Goal: Task Accomplishment & Management: Manage account settings

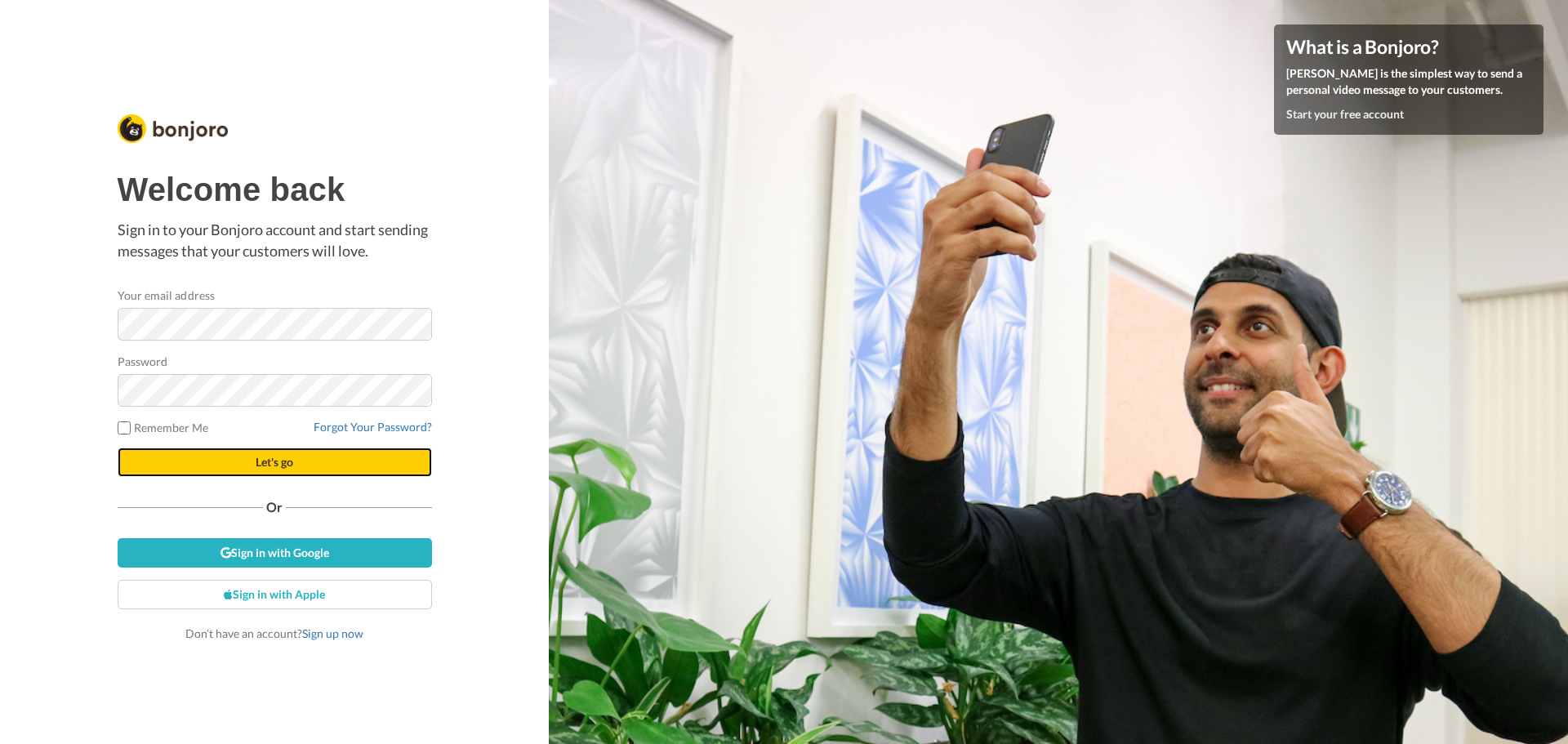
click at [333, 461] on button "Let's go" at bounding box center [274, 462] width 314 height 30
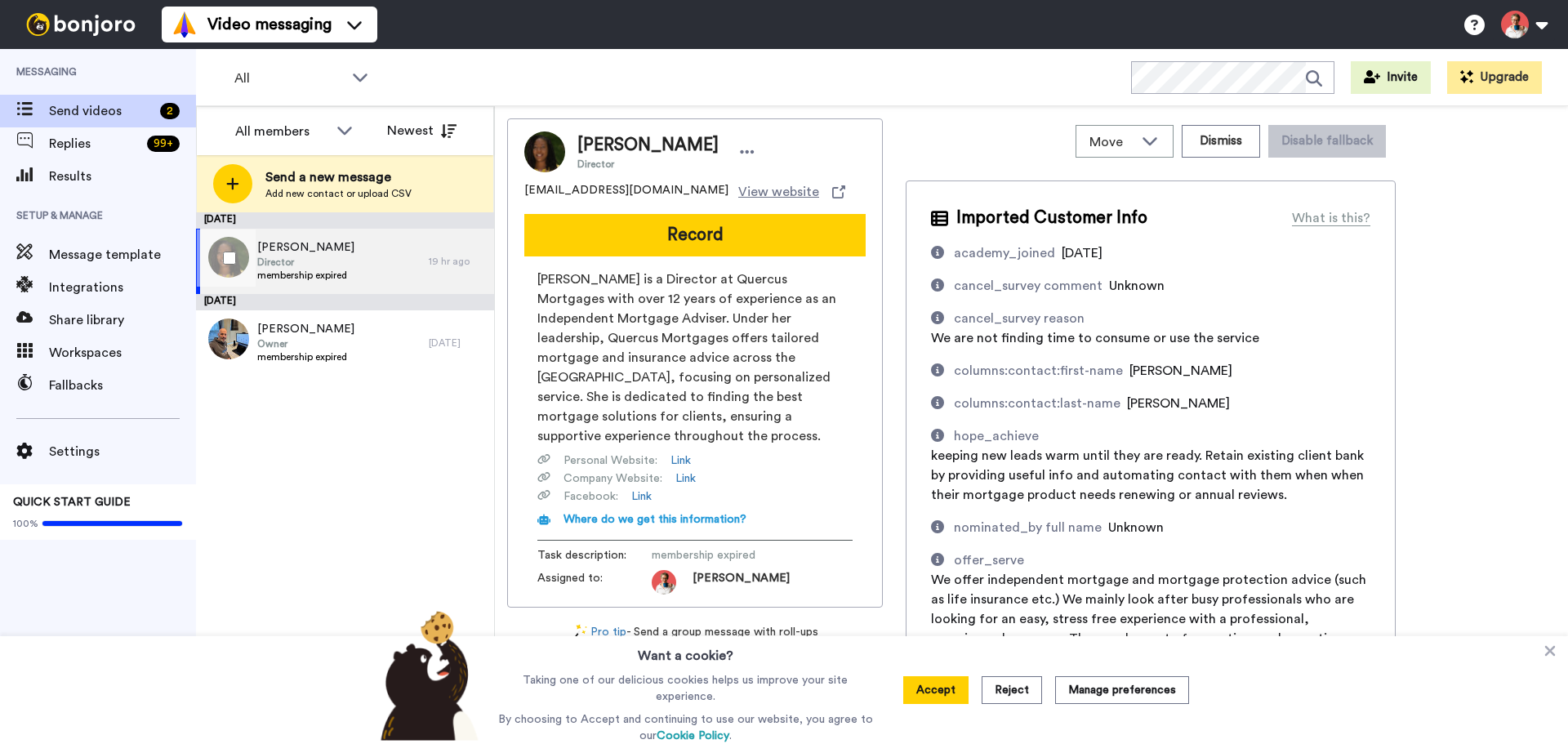
click at [329, 274] on span "membership expired" at bounding box center [306, 275] width 97 height 13
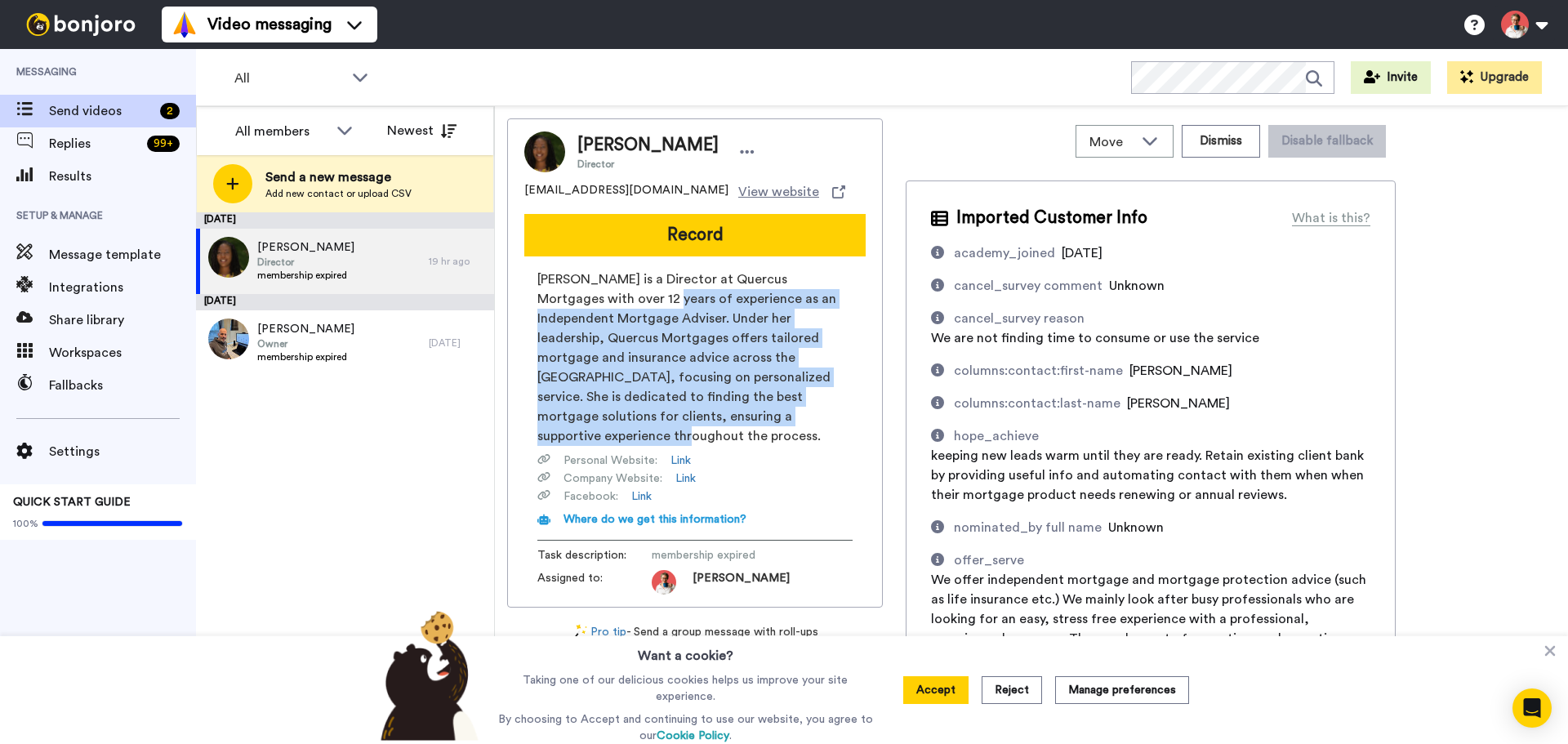
drag, startPoint x: 724, startPoint y: 419, endPoint x: 613, endPoint y: 290, distance: 170.2
click at [613, 290] on span "[PERSON_NAME] is a Director at Quercus Mortgages with over 12 years of experien…" at bounding box center [695, 358] width 315 height 176
click at [614, 296] on span "[PERSON_NAME] is a Director at Quercus Mortgages with over 12 years of experien…" at bounding box center [695, 358] width 315 height 176
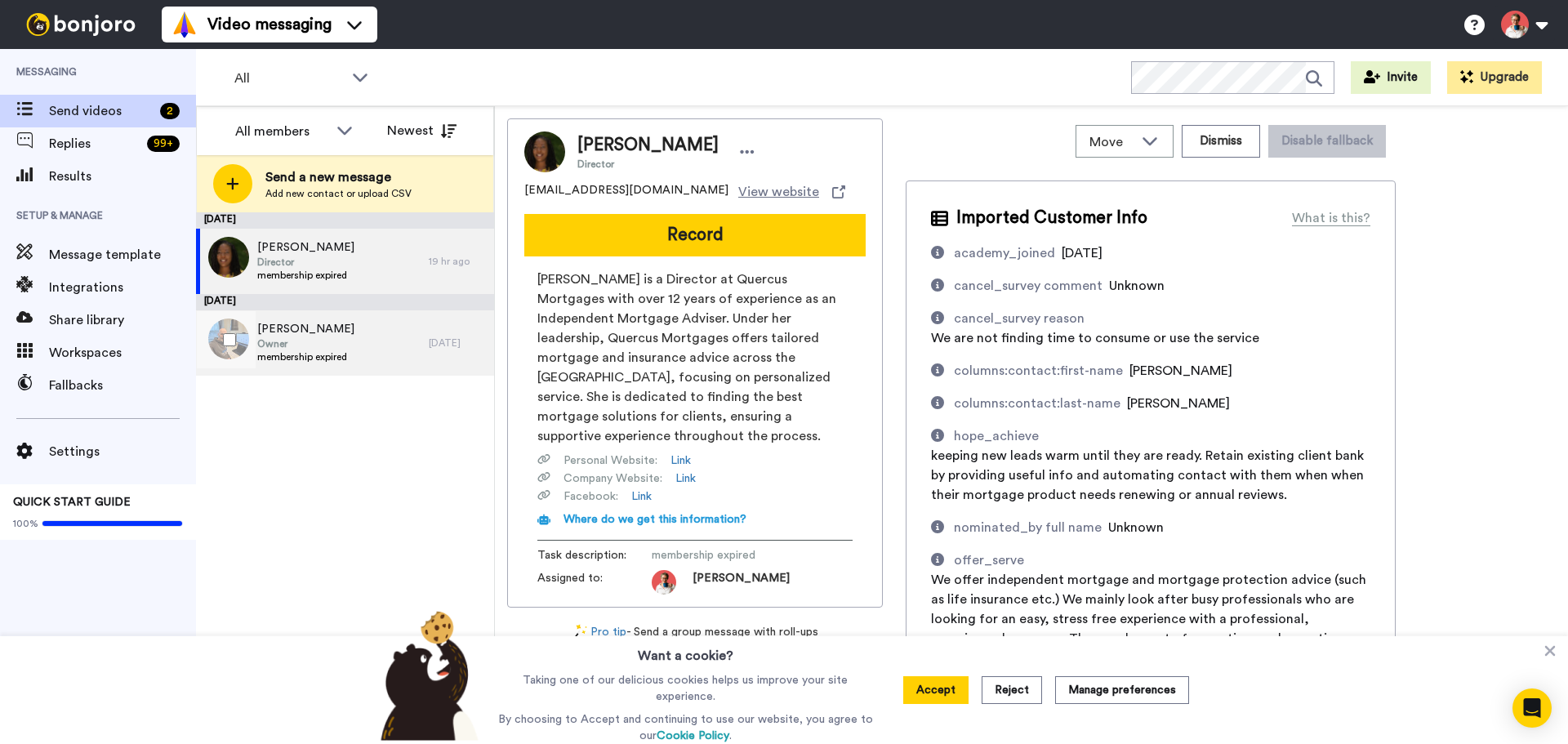
click at [328, 344] on span "Owner" at bounding box center [306, 343] width 97 height 13
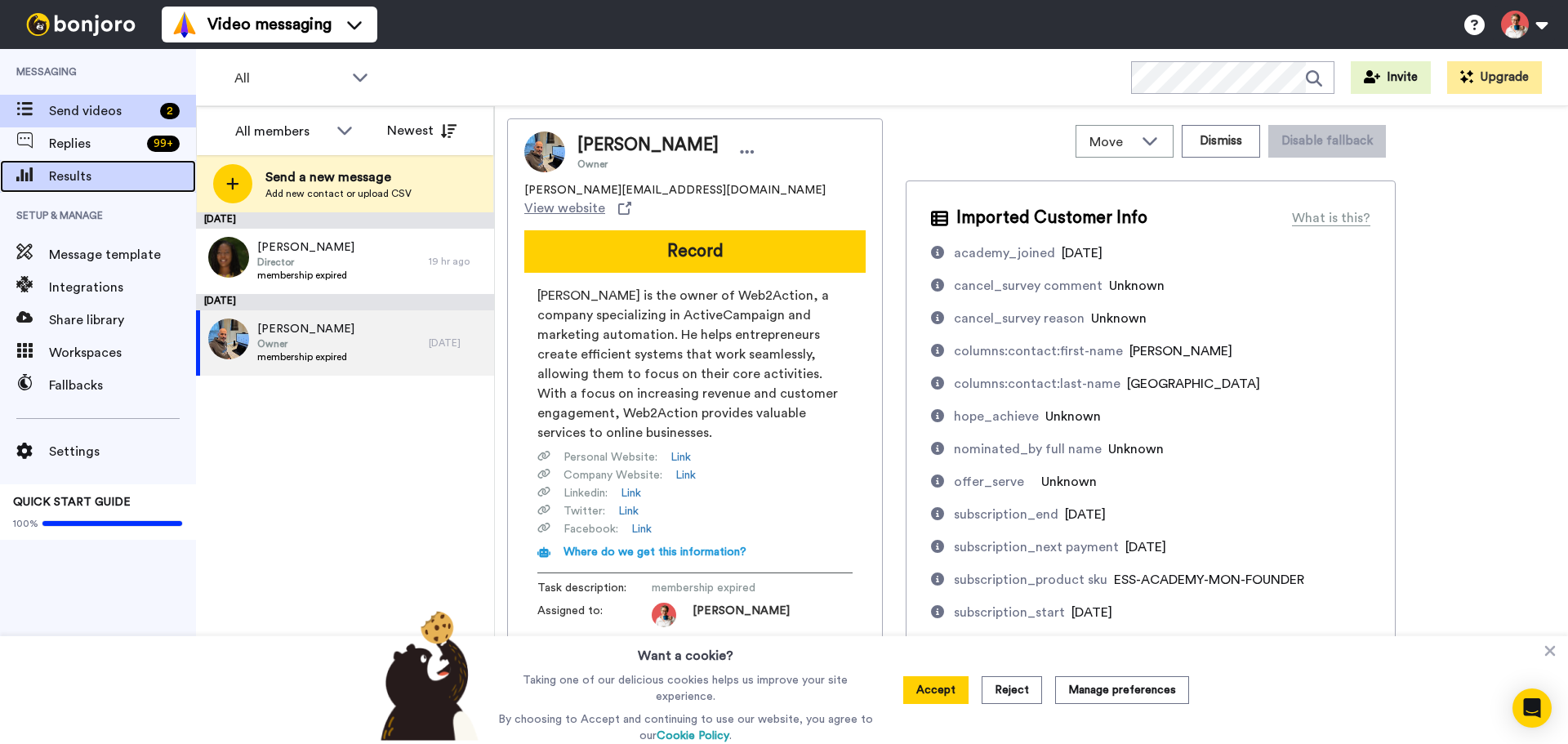
click at [73, 169] on span "Results" at bounding box center [123, 176] width 147 height 20
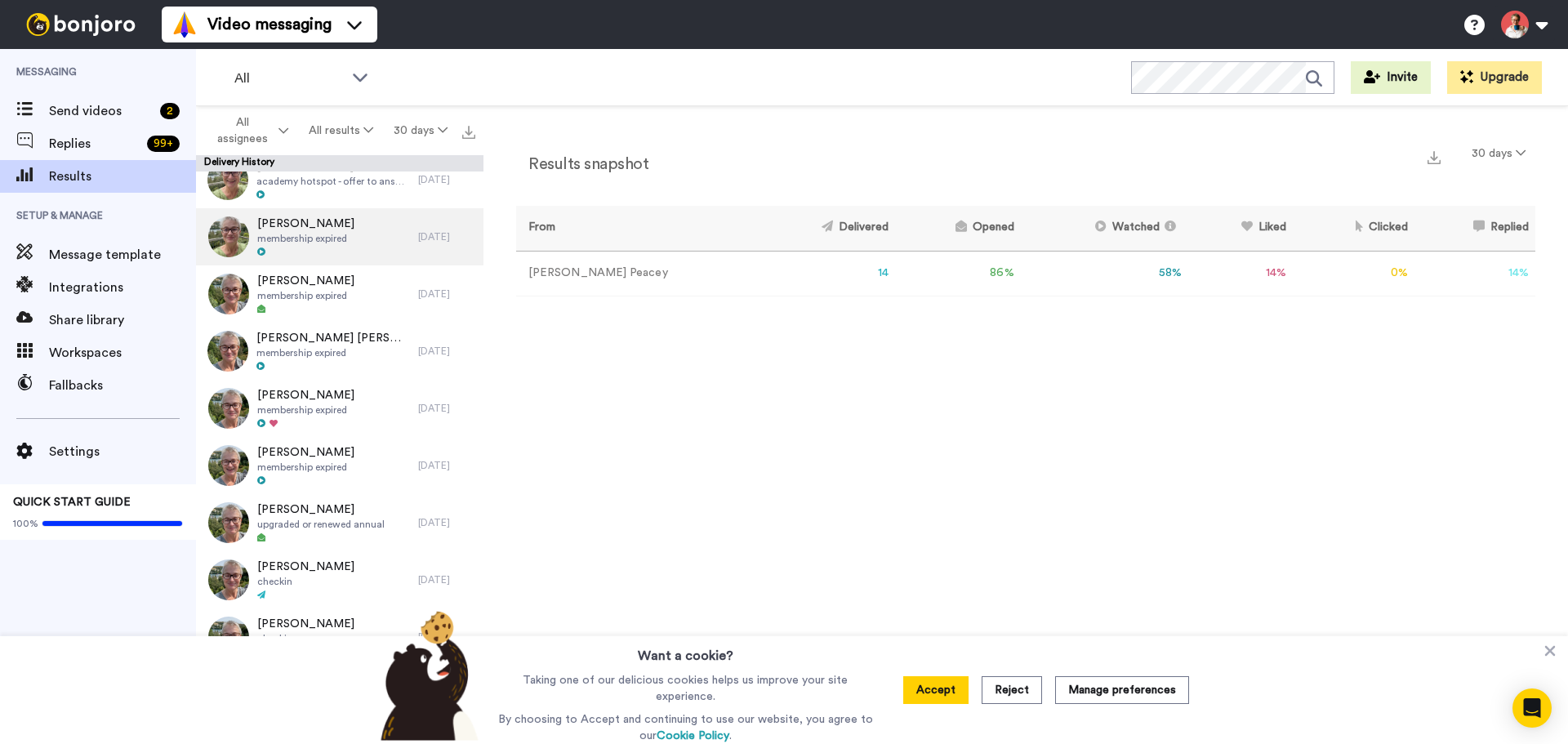
scroll to position [218, 0]
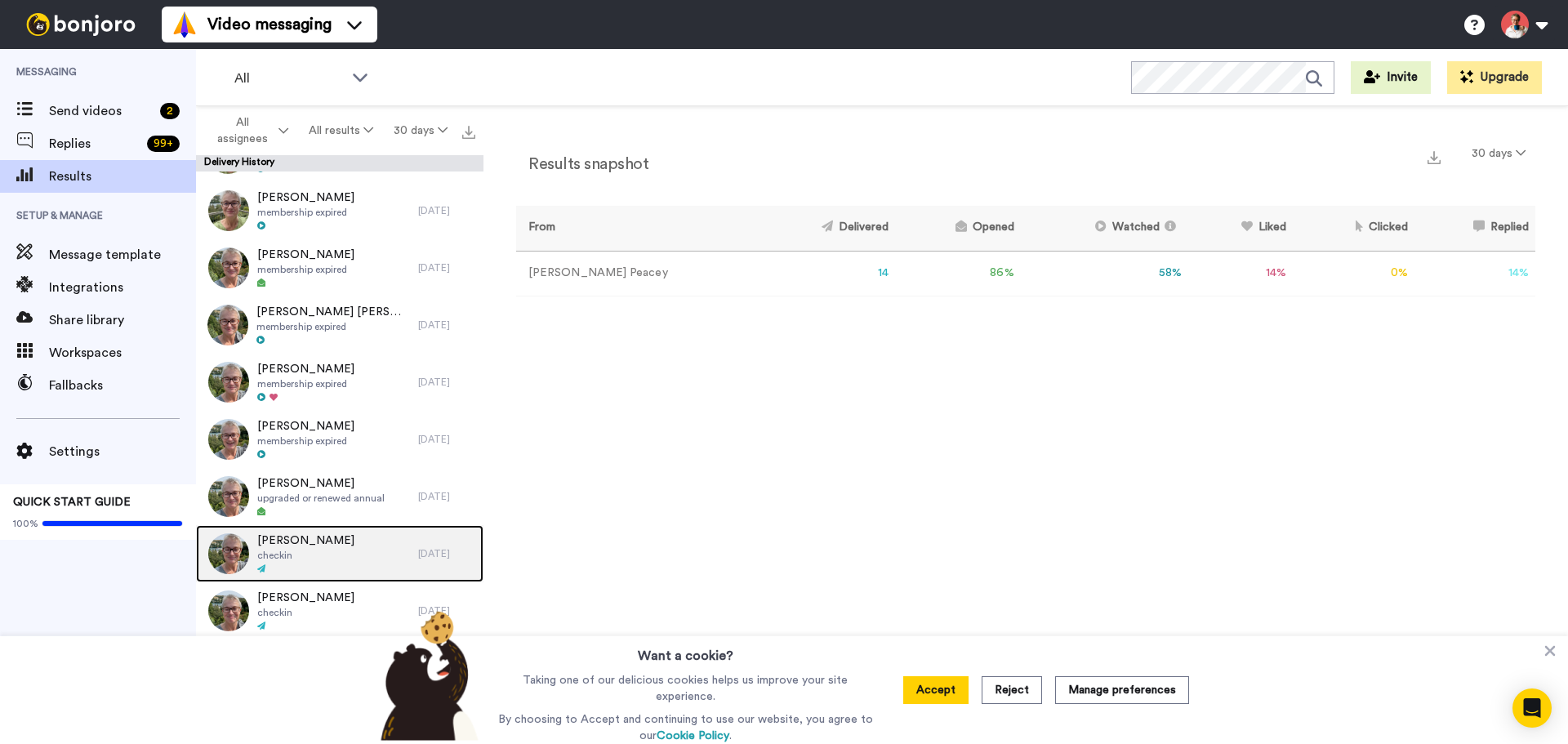
click at [295, 552] on span "checkin" at bounding box center [306, 555] width 97 height 13
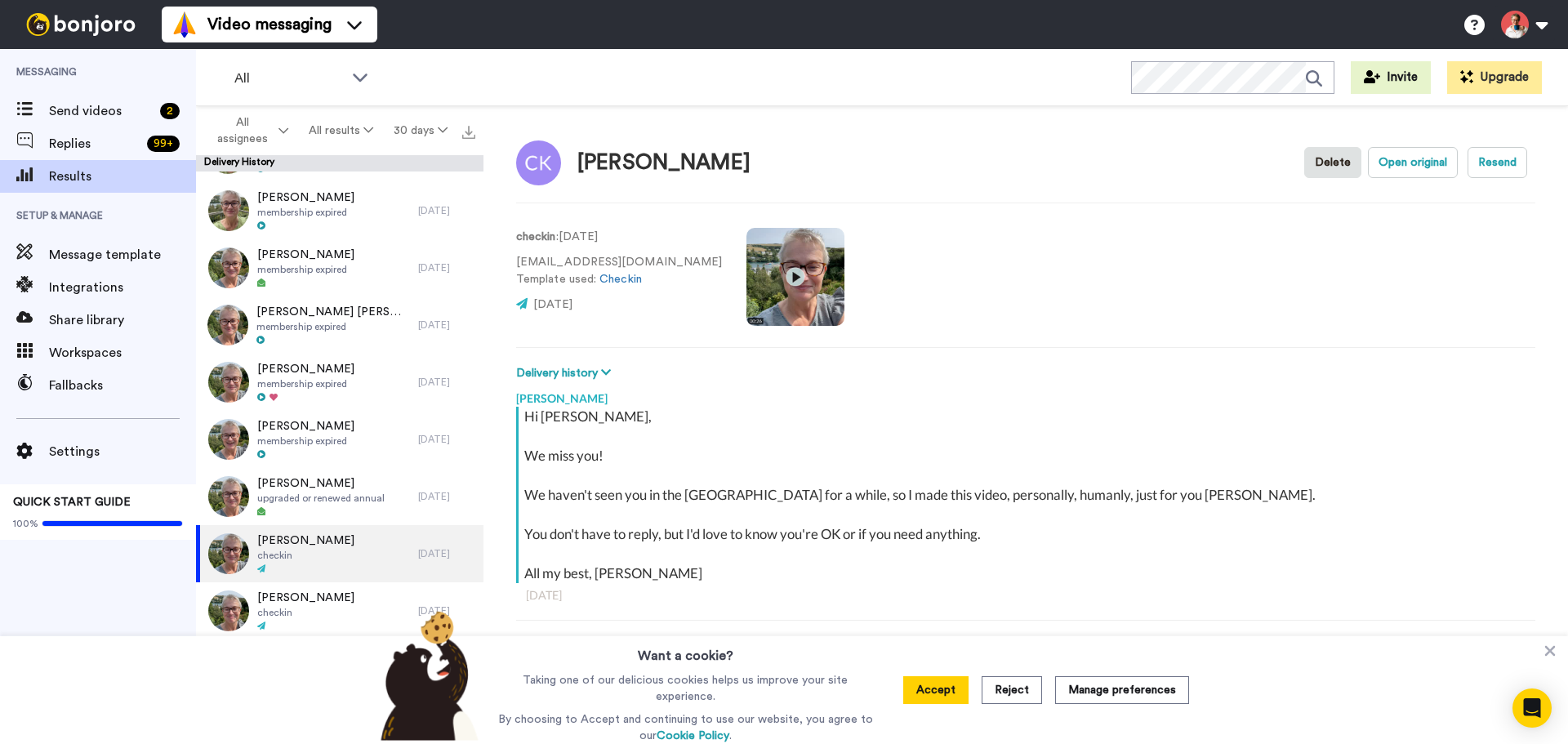
click at [747, 272] on video at bounding box center [795, 277] width 98 height 98
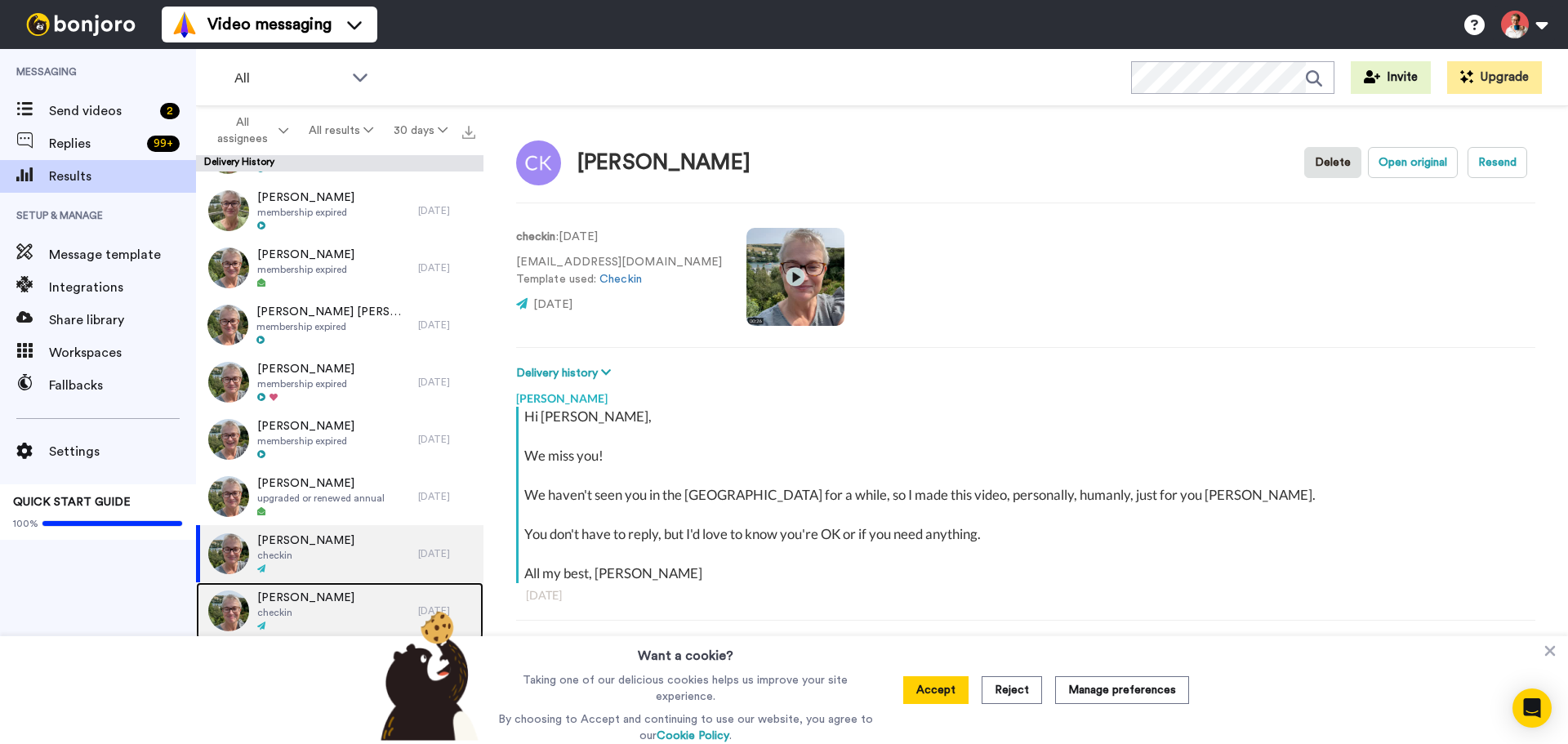
click at [294, 602] on span "Layla Verbeek" at bounding box center [306, 598] width 97 height 16
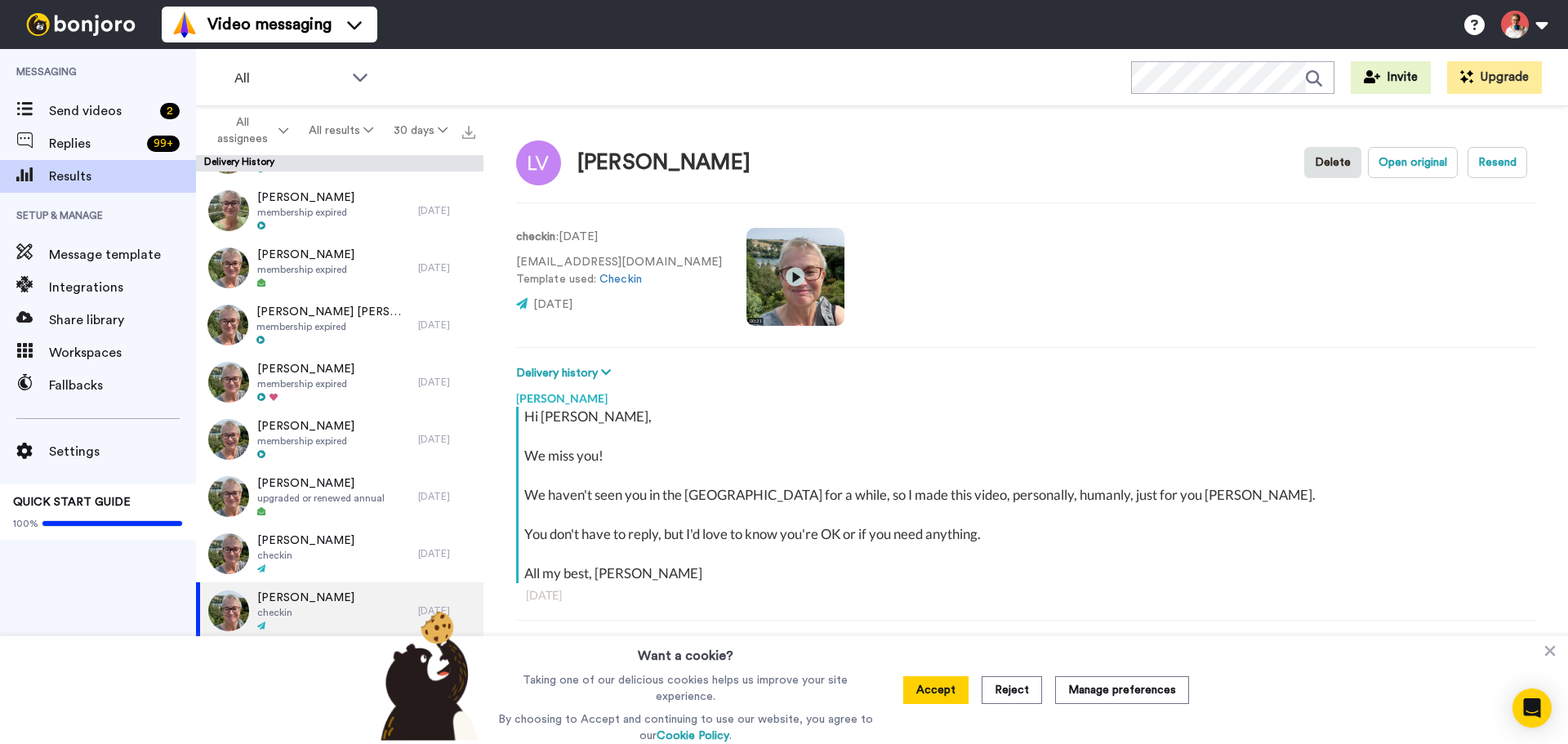
click at [747, 274] on video at bounding box center [795, 277] width 98 height 98
click at [922, 691] on button "Accept" at bounding box center [936, 690] width 66 height 28
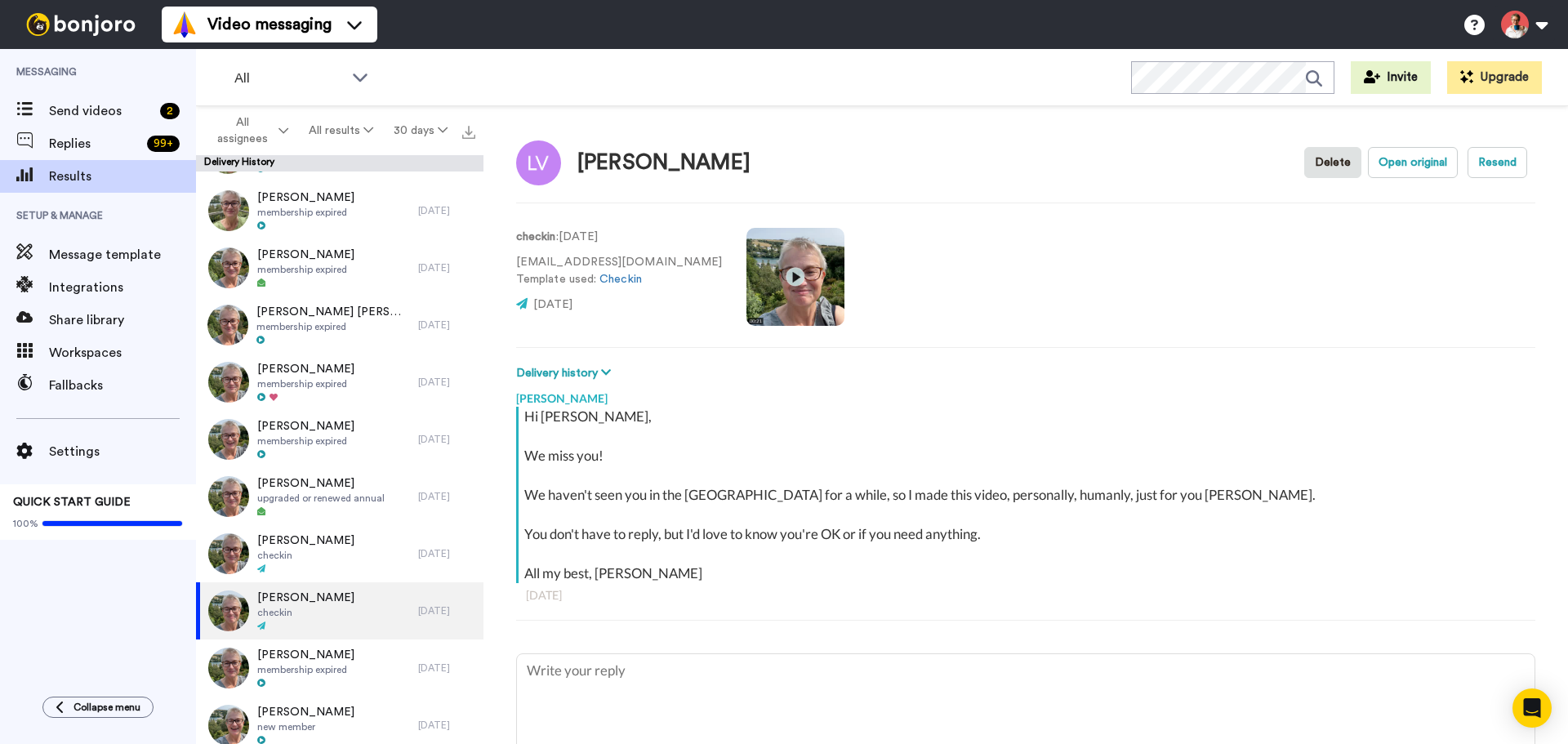
click at [747, 276] on video at bounding box center [795, 277] width 98 height 98
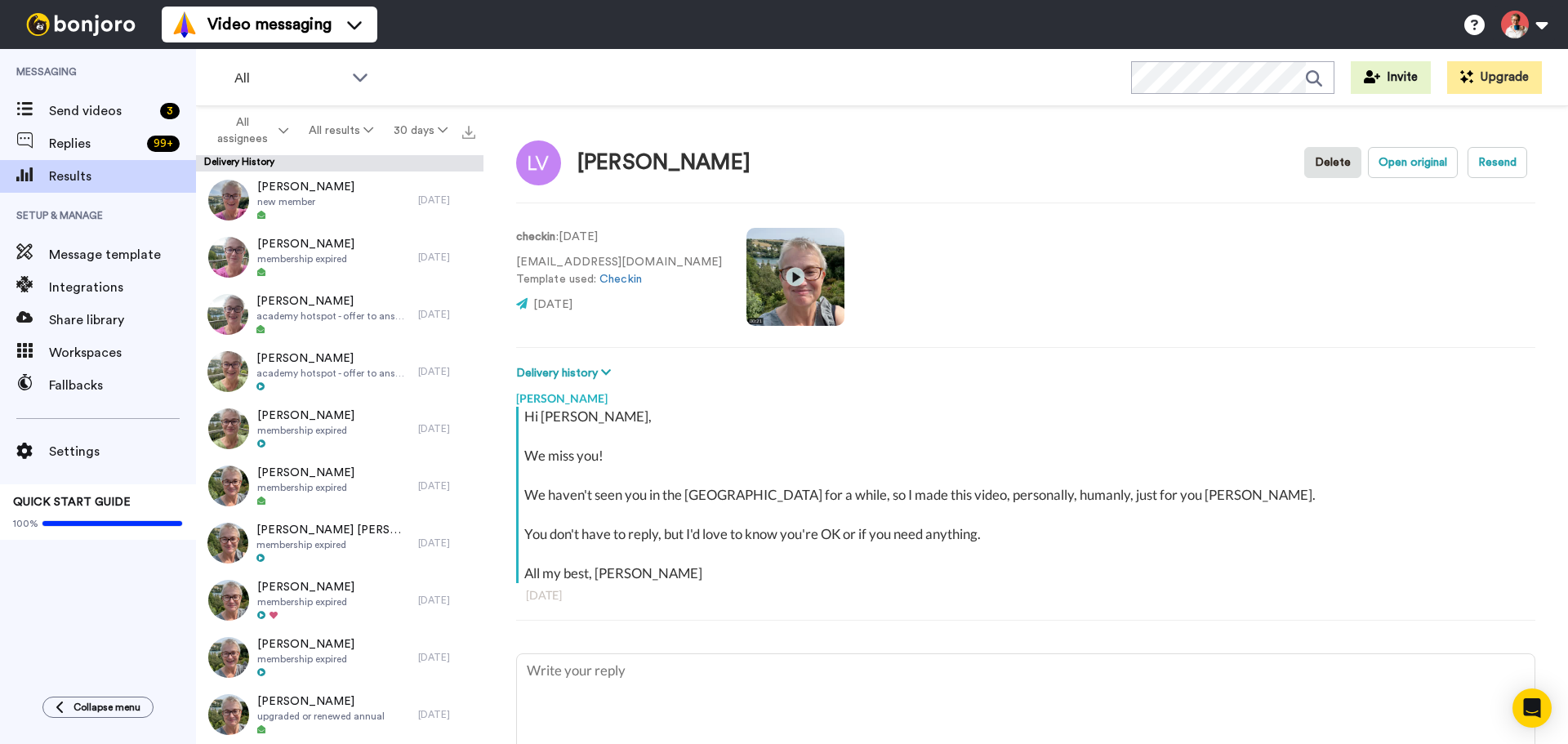
type textarea "x"
